Goal: Task Accomplishment & Management: Complete application form

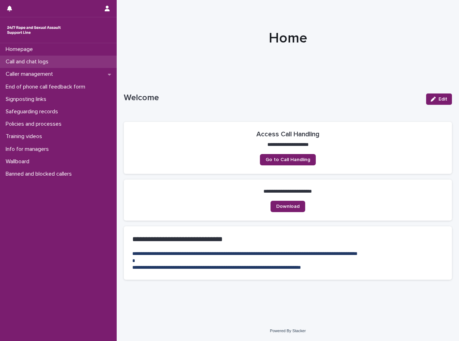
click at [63, 59] on div "Call and chat logs" at bounding box center [58, 62] width 117 height 12
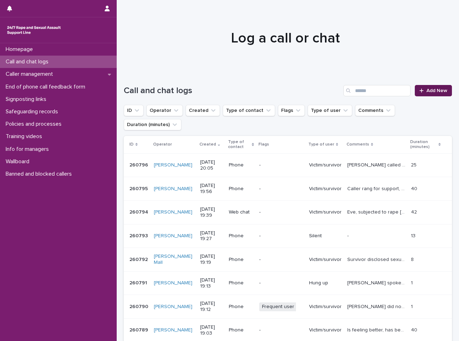
click at [426, 89] on span "Add New" at bounding box center [436, 90] width 21 height 5
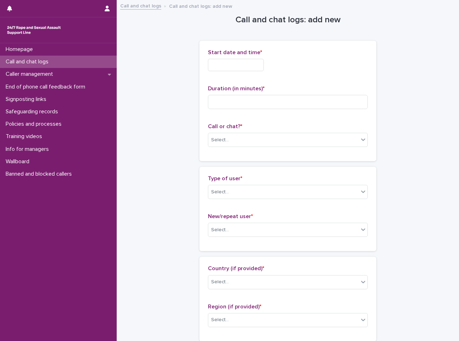
click at [224, 69] on input "text" at bounding box center [236, 65] width 56 height 12
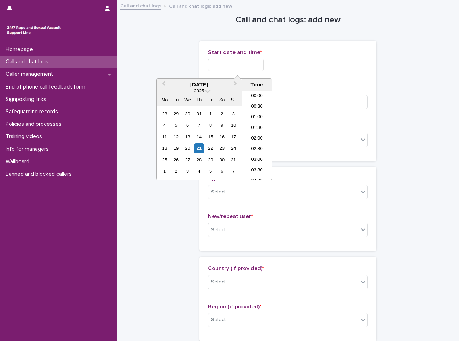
scroll to position [385, 0]
click at [197, 146] on div "21" at bounding box center [199, 148] width 10 height 10
click at [251, 137] on li "20:00" at bounding box center [257, 135] width 30 height 11
click at [254, 65] on input "**********" at bounding box center [236, 65] width 56 height 12
type input "**********"
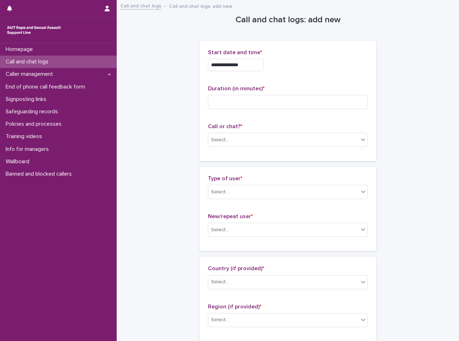
click at [285, 64] on div "**********" at bounding box center [288, 65] width 160 height 12
click at [262, 102] on input at bounding box center [288, 102] width 160 height 14
type input "*"
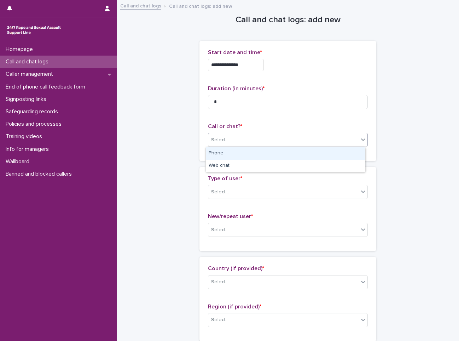
click at [259, 139] on div "Select..." at bounding box center [283, 140] width 150 height 12
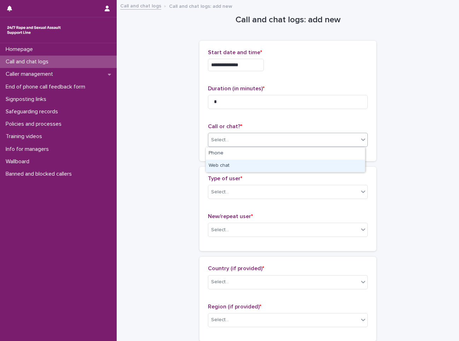
click at [254, 162] on div "Web chat" at bounding box center [285, 165] width 159 height 12
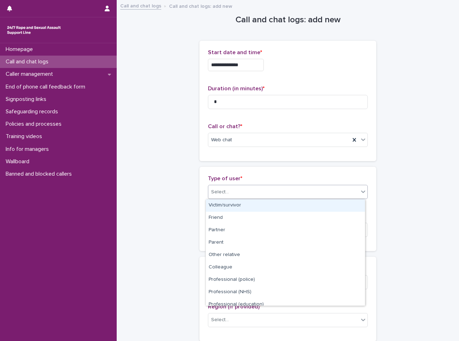
click at [256, 185] on div "Select..." at bounding box center [288, 192] width 160 height 14
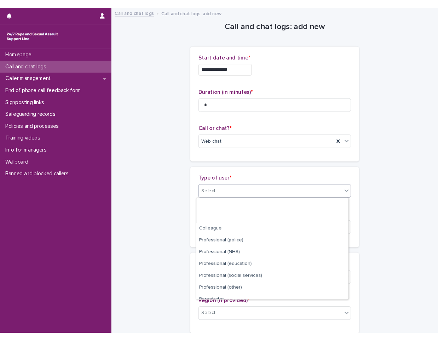
scroll to position [80, 0]
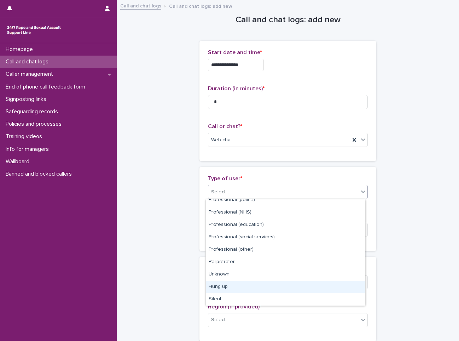
click at [224, 290] on div "Hung up" at bounding box center [285, 286] width 159 height 12
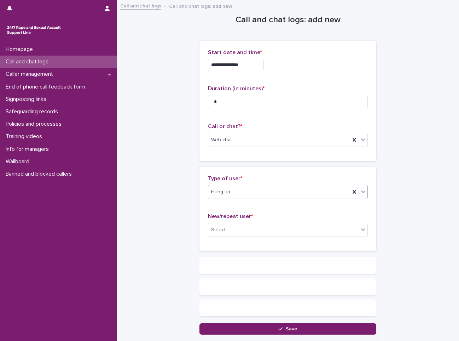
click at [259, 214] on p "New/repeat user *" at bounding box center [288, 216] width 160 height 7
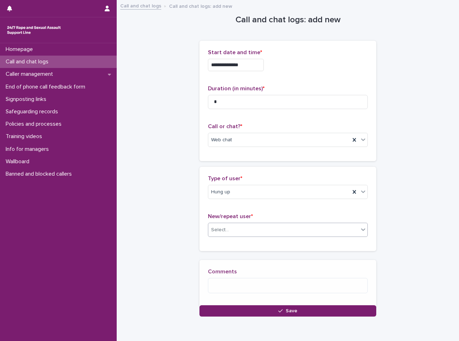
click at [251, 234] on div "Select..." at bounding box center [283, 230] width 150 height 12
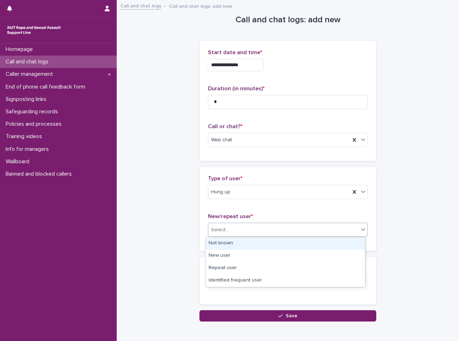
click at [247, 241] on div "Not known" at bounding box center [285, 243] width 159 height 12
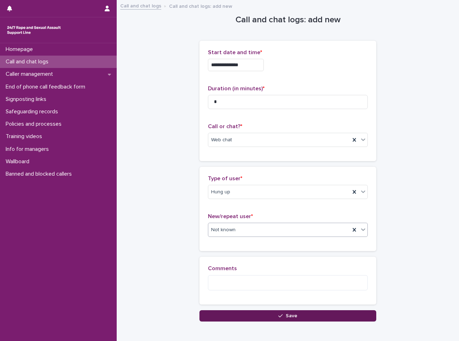
click at [220, 313] on button "Save" at bounding box center [287, 315] width 177 height 11
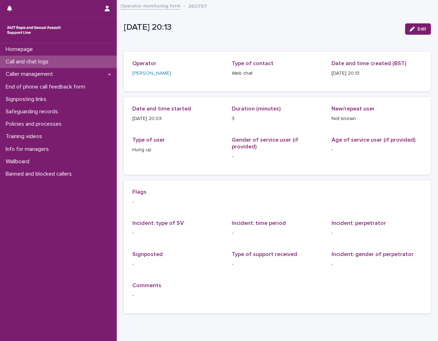
click at [37, 61] on p "Call and chat logs" at bounding box center [28, 61] width 51 height 7
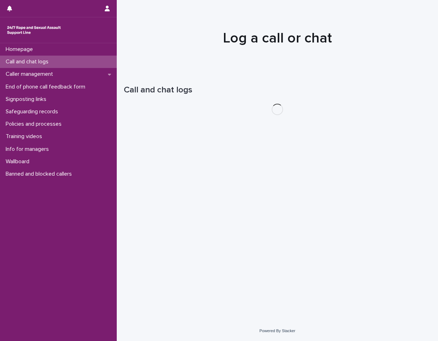
click at [37, 61] on p "Call and chat logs" at bounding box center [28, 61] width 51 height 7
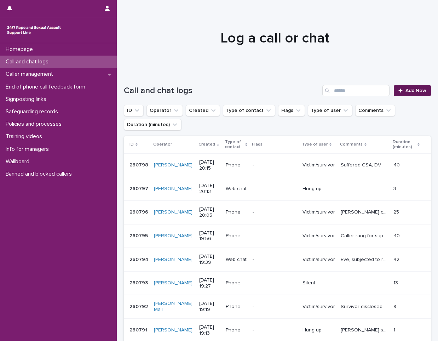
click at [403, 85] on link "Add New" at bounding box center [412, 90] width 37 height 11
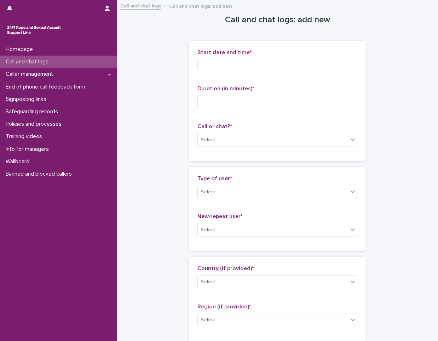
click at [228, 70] on input "text" at bounding box center [225, 65] width 56 height 12
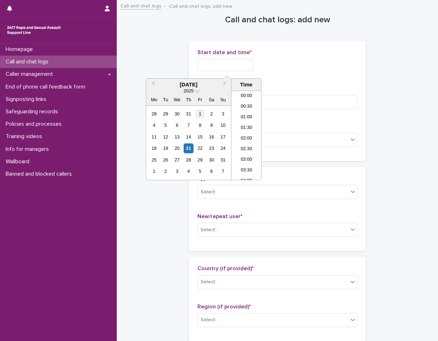
scroll to position [385, 0]
click at [186, 149] on div "21" at bounding box center [189, 148] width 10 height 10
click at [244, 134] on li "20:00" at bounding box center [246, 135] width 30 height 11
click at [240, 63] on input "**********" at bounding box center [225, 65] width 56 height 12
type input "**********"
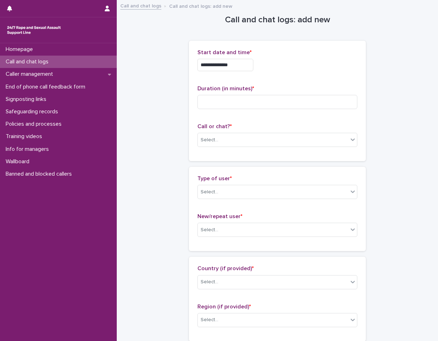
click at [293, 76] on div "**********" at bounding box center [277, 63] width 160 height 28
click at [262, 110] on div "Duration (in minutes) *" at bounding box center [277, 99] width 160 height 29
click at [259, 105] on input at bounding box center [277, 102] width 160 height 14
type input "*"
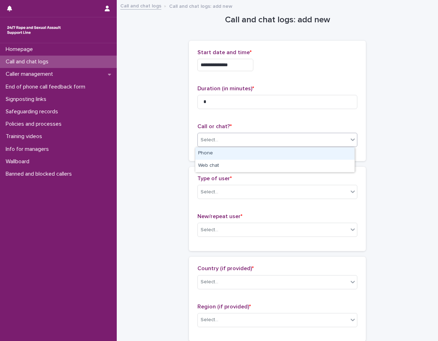
click at [254, 140] on div "Select..." at bounding box center [273, 140] width 150 height 12
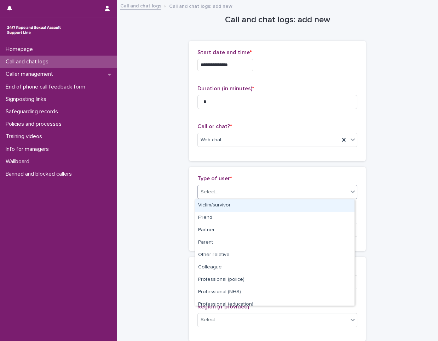
click at [233, 196] on div "Select..." at bounding box center [273, 192] width 150 height 12
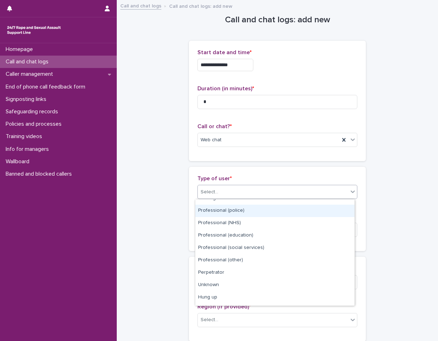
scroll to position [80, 0]
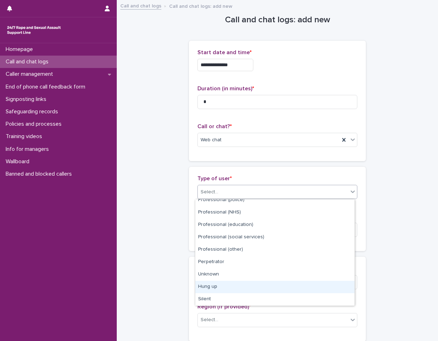
drag, startPoint x: 219, startPoint y: 287, endPoint x: 217, endPoint y: 258, distance: 29.0
click at [218, 287] on div "Hung up" at bounding box center [274, 286] width 159 height 12
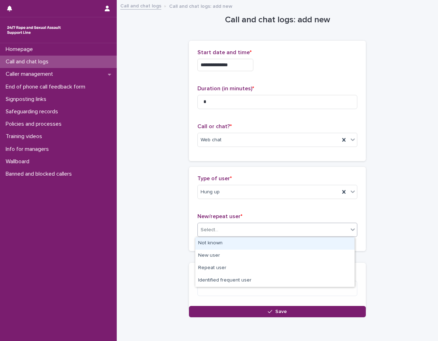
click at [227, 227] on div "Select..." at bounding box center [273, 230] width 150 height 12
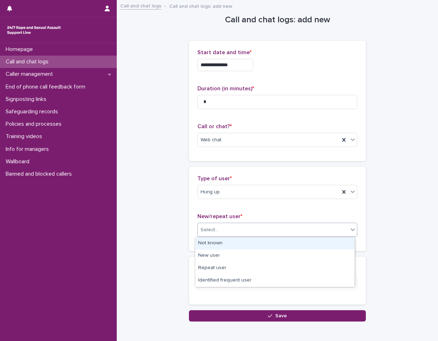
click at [225, 243] on div "Not known" at bounding box center [274, 243] width 159 height 12
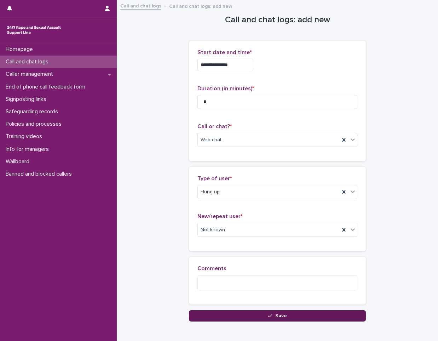
click at [230, 322] on div "**********" at bounding box center [277, 170] width 314 height 338
click at [229, 316] on button "Save" at bounding box center [277, 315] width 177 height 11
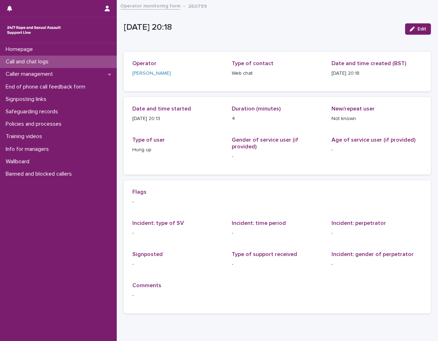
click at [69, 63] on div "Call and chat logs" at bounding box center [58, 62] width 117 height 12
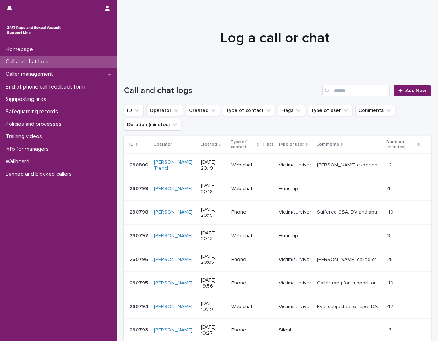
click at [99, 60] on div "Call and chat logs" at bounding box center [58, 62] width 117 height 12
click at [407, 91] on span "Add New" at bounding box center [415, 90] width 21 height 5
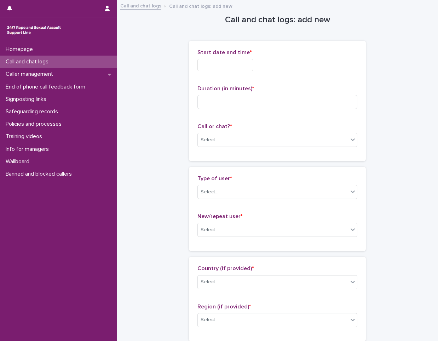
click at [231, 65] on input "text" at bounding box center [225, 65] width 56 height 12
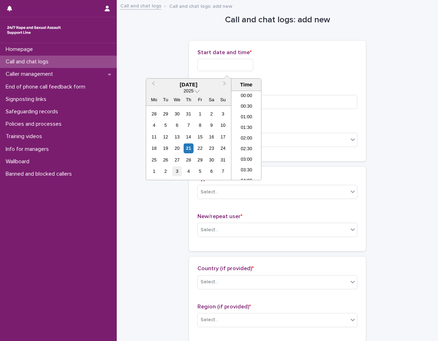
scroll to position [385, 0]
click at [188, 149] on div "21" at bounding box center [189, 148] width 10 height 10
click at [244, 142] on li "20:30" at bounding box center [246, 145] width 30 height 11
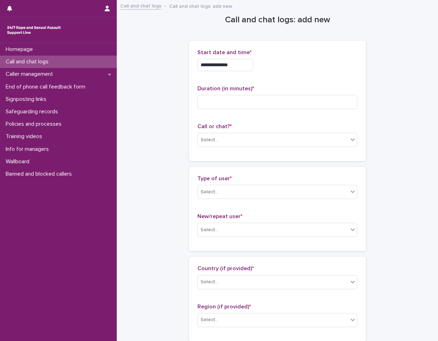
click at [252, 71] on input "**********" at bounding box center [225, 65] width 56 height 12
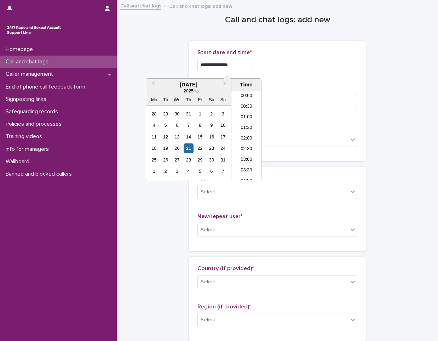
scroll to position [396, 0]
type input "**********"
click at [284, 44] on div "**********" at bounding box center [277, 101] width 177 height 120
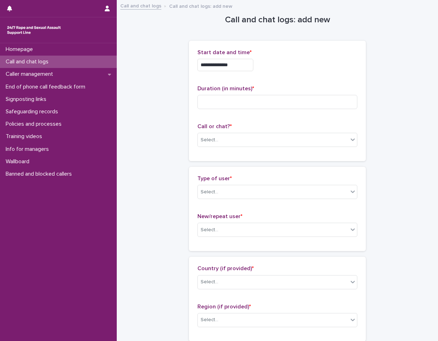
click at [263, 109] on div "Duration (in minutes) *" at bounding box center [277, 99] width 160 height 29
click at [263, 102] on input at bounding box center [277, 102] width 160 height 14
type input "*"
click at [267, 138] on div "Select..." at bounding box center [273, 140] width 150 height 12
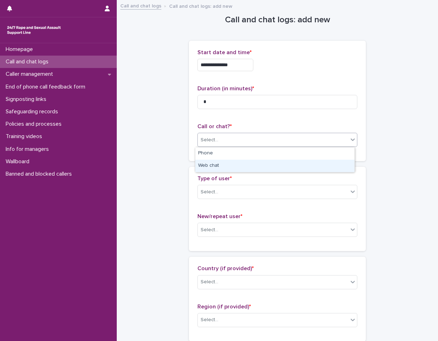
click at [263, 169] on div "Web chat" at bounding box center [274, 165] width 159 height 12
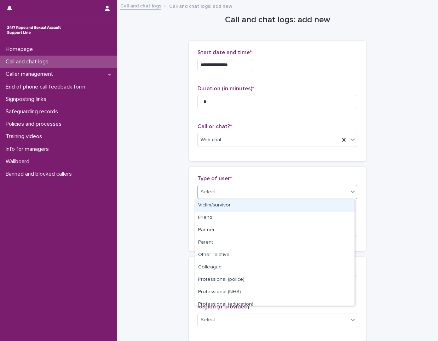
click at [251, 190] on div "Select..." at bounding box center [273, 192] width 150 height 12
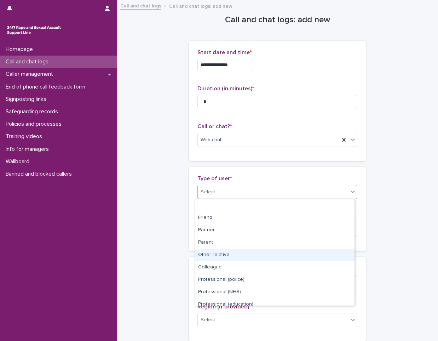
scroll to position [80, 0]
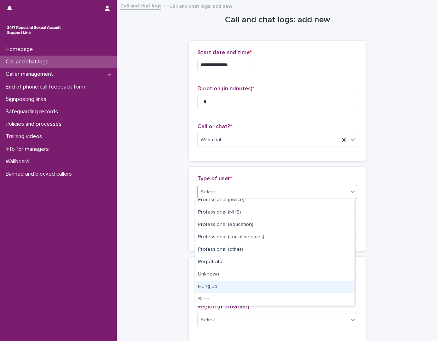
click at [220, 287] on div "Hung up" at bounding box center [274, 286] width 159 height 12
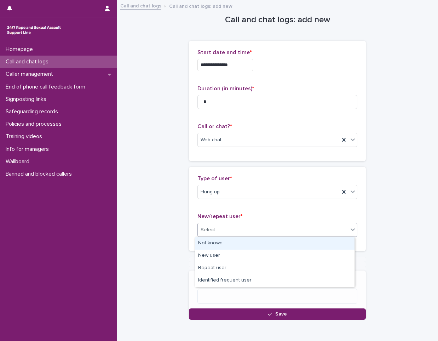
click at [233, 223] on div "Select..." at bounding box center [277, 229] width 160 height 14
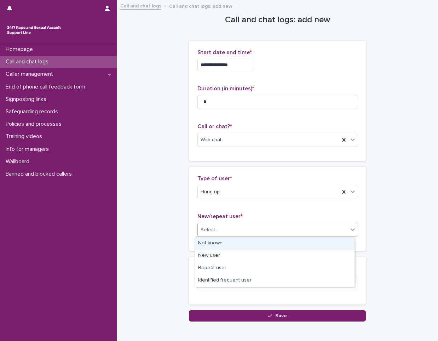
click at [226, 242] on div "Not known" at bounding box center [274, 243] width 159 height 12
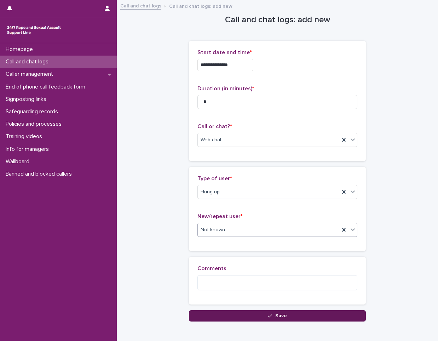
click at [232, 314] on button "Save" at bounding box center [277, 315] width 177 height 11
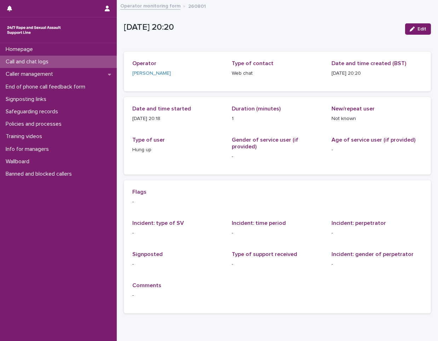
drag, startPoint x: 85, startPoint y: 69, endPoint x: 86, endPoint y: 63, distance: 6.8
click at [86, 63] on div "Call and chat logs" at bounding box center [58, 62] width 117 height 12
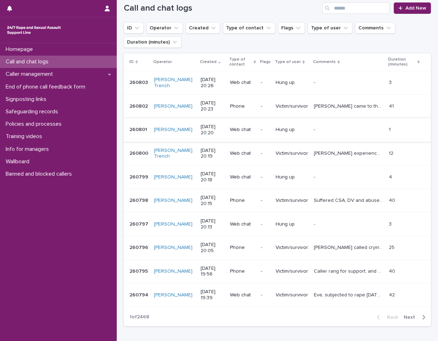
scroll to position [23, 0]
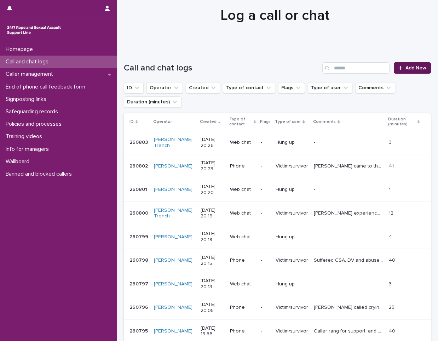
click at [415, 65] on span "Add New" at bounding box center [415, 67] width 21 height 5
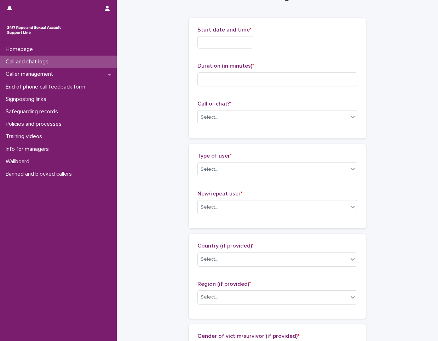
scroll to position [23, 0]
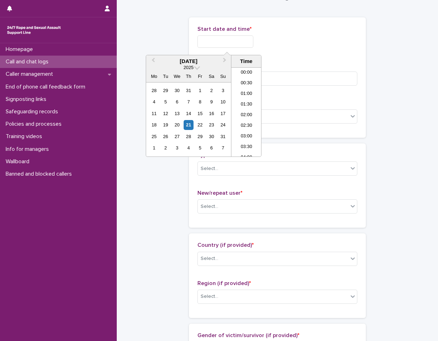
click at [253, 44] on input "text" at bounding box center [225, 41] width 56 height 12
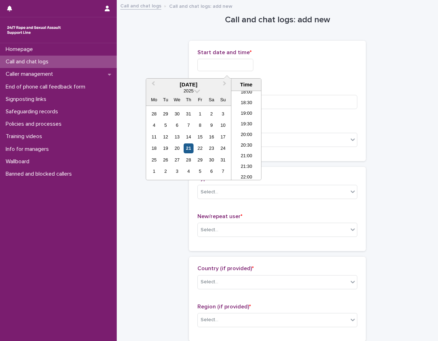
click at [187, 150] on div "21" at bounding box center [189, 148] width 10 height 10
click at [245, 137] on li "20:00" at bounding box center [246, 135] width 30 height 11
click at [247, 65] on input "**********" at bounding box center [225, 65] width 56 height 12
type input "**********"
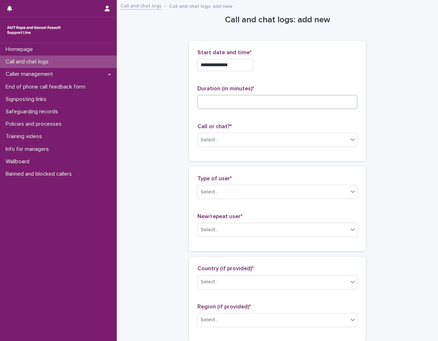
drag, startPoint x: 275, startPoint y: 66, endPoint x: 270, endPoint y: 97, distance: 31.2
click at [272, 69] on div "**********" at bounding box center [277, 65] width 160 height 12
click at [270, 99] on input at bounding box center [277, 102] width 160 height 14
type input "*"
click at [266, 142] on div "Select..." at bounding box center [273, 140] width 150 height 12
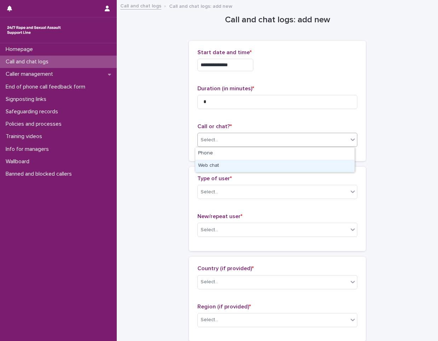
click at [255, 172] on div "Web chat" at bounding box center [274, 165] width 159 height 12
click at [251, 187] on div "Select..." at bounding box center [273, 192] width 150 height 12
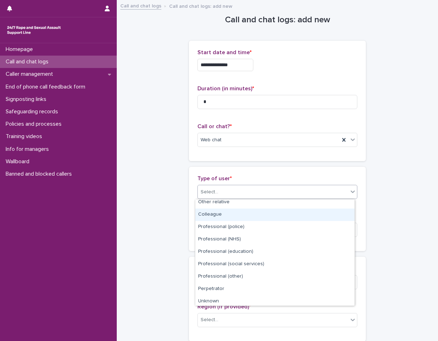
scroll to position [80, 0]
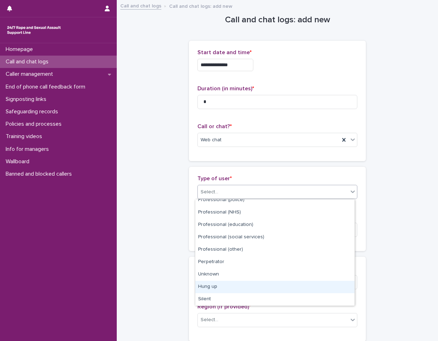
click at [217, 290] on div "Hung up" at bounding box center [274, 286] width 159 height 12
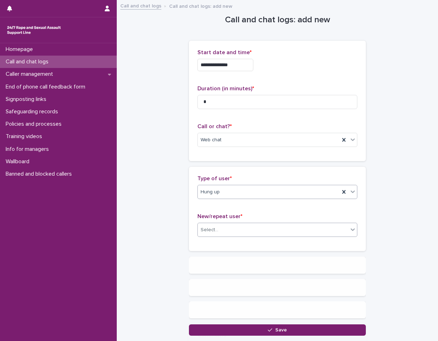
click at [234, 226] on div "Select..." at bounding box center [273, 230] width 150 height 12
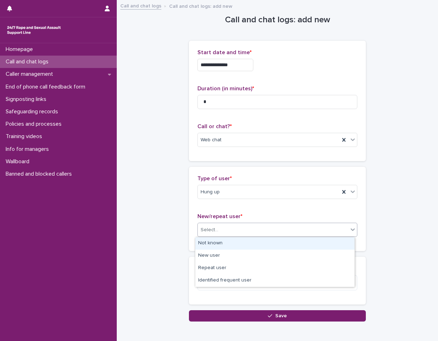
click at [232, 238] on div "Not known" at bounding box center [274, 243] width 159 height 12
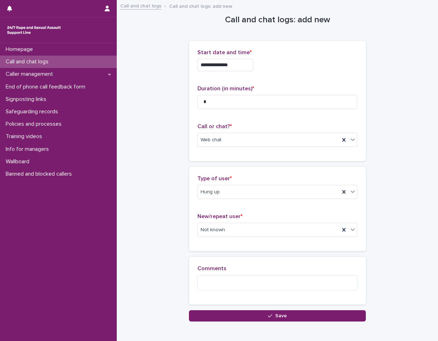
click at [221, 321] on div "**********" at bounding box center [277, 170] width 314 height 338
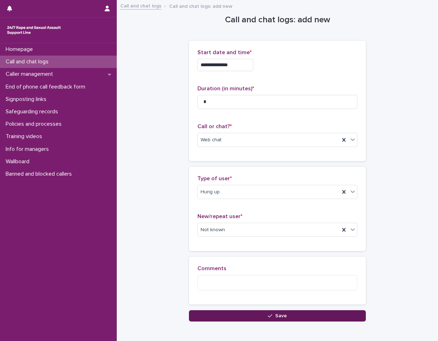
click at [221, 320] on button "Save" at bounding box center [277, 315] width 177 height 11
